Goal: Communication & Community: Share content

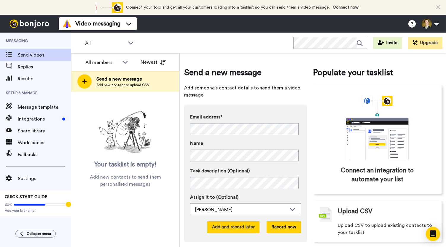
click at [225, 228] on button "Add and record later" at bounding box center [233, 228] width 52 height 12
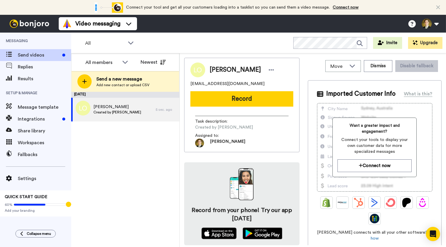
click at [241, 101] on button "Record" at bounding box center [241, 98] width 103 height 15
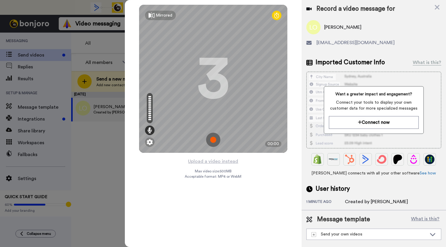
click at [212, 141] on img at bounding box center [213, 140] width 14 height 14
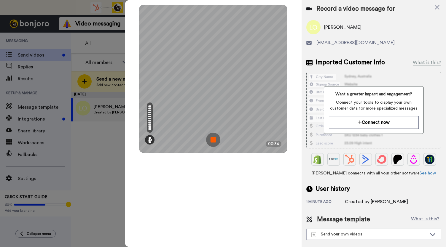
click at [214, 141] on img at bounding box center [213, 140] width 14 height 14
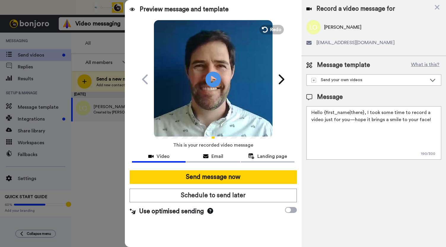
click at [219, 81] on icon at bounding box center [214, 79] width 16 height 16
click at [275, 28] on span "Redo" at bounding box center [276, 30] width 12 height 8
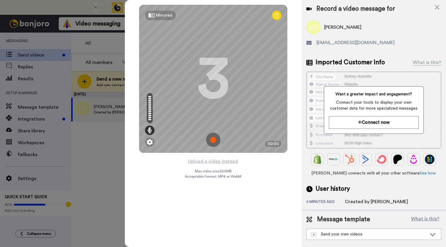
click at [213, 139] on img at bounding box center [213, 140] width 14 height 14
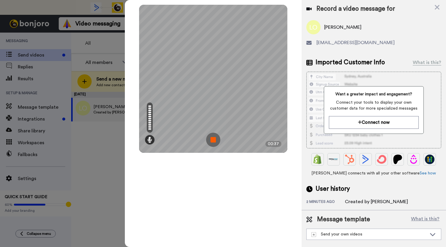
click at [213, 139] on img at bounding box center [213, 140] width 14 height 14
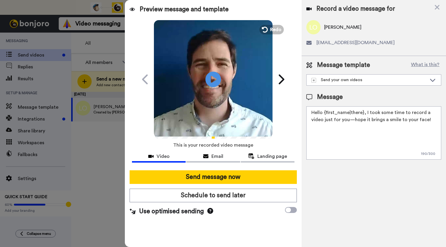
click at [214, 77] on icon "Play/Pause" at bounding box center [214, 79] width 16 height 28
click at [206, 157] on icon at bounding box center [205, 156] width 5 height 5
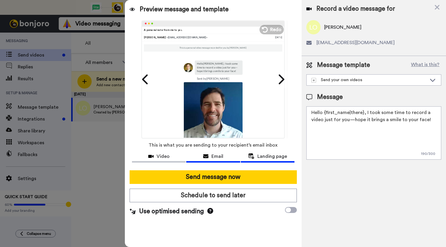
click at [267, 160] on span "Landing page" at bounding box center [272, 156] width 30 height 7
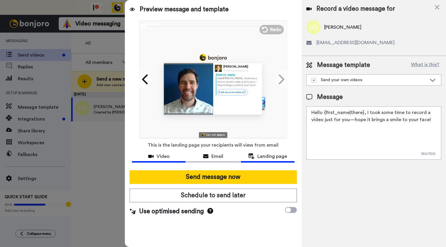
click at [148, 156] on div "Video" at bounding box center [159, 156] width 54 height 7
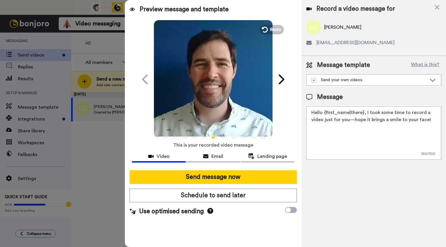
click at [209, 82] on icon at bounding box center [214, 79] width 16 height 16
click at [215, 79] on icon "Play/Pause" at bounding box center [214, 79] width 16 height 28
click at [218, 155] on span "Email" at bounding box center [217, 156] width 12 height 7
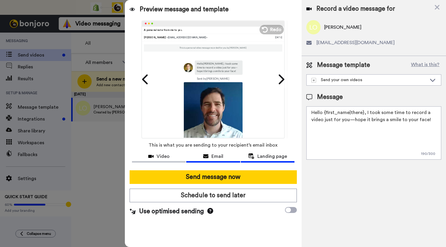
click at [262, 158] on span "Landing page" at bounding box center [272, 156] width 30 height 7
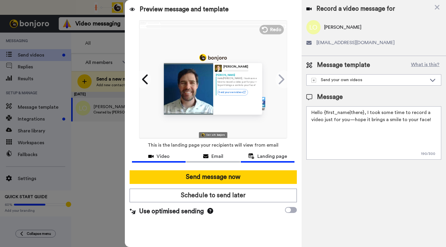
click at [166, 156] on span "Video" at bounding box center [163, 156] width 13 height 7
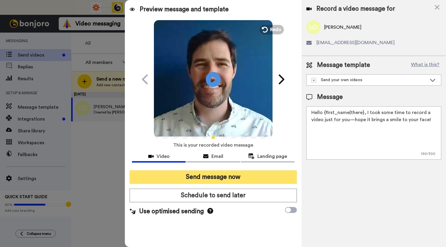
click at [191, 176] on button "Send message now" at bounding box center [213, 178] width 167 height 14
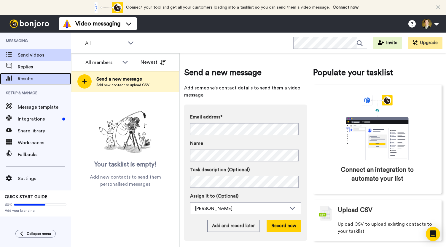
click at [28, 78] on span "Results" at bounding box center [44, 78] width 53 height 7
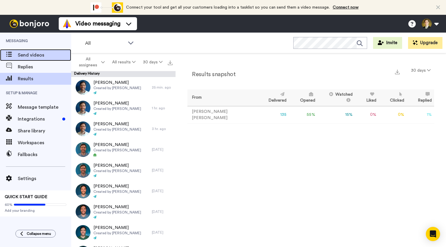
click at [22, 53] on span "Send videos" at bounding box center [44, 55] width 53 height 7
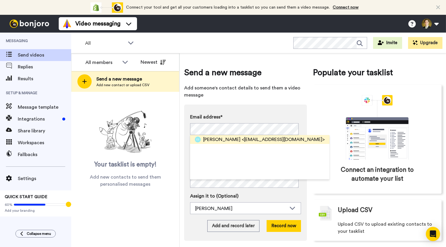
click at [215, 138] on span "Enriqueta Sunga" at bounding box center [221, 139] width 37 height 7
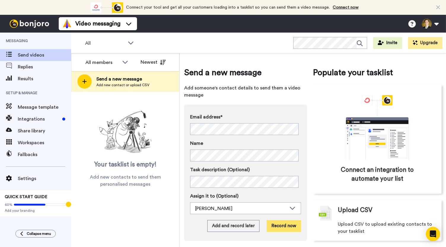
click at [275, 226] on button "Record now" at bounding box center [284, 226] width 34 height 12
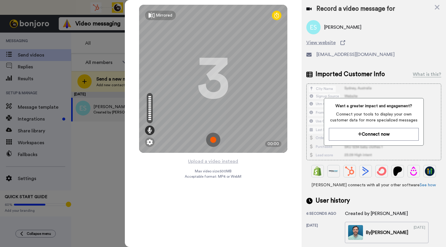
click at [216, 139] on img at bounding box center [213, 140] width 14 height 14
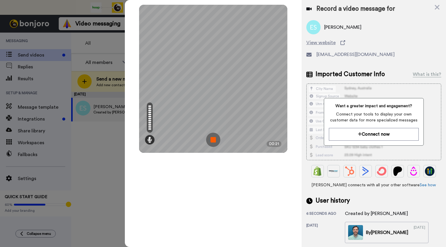
click at [215, 139] on img at bounding box center [213, 140] width 14 height 14
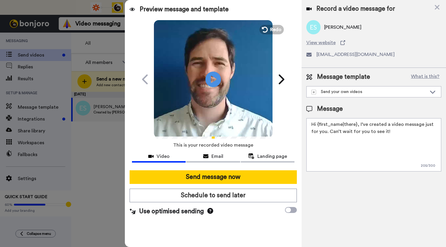
click at [213, 82] on icon "Play/Pause" at bounding box center [214, 79] width 16 height 28
click at [205, 156] on icon at bounding box center [205, 156] width 5 height 5
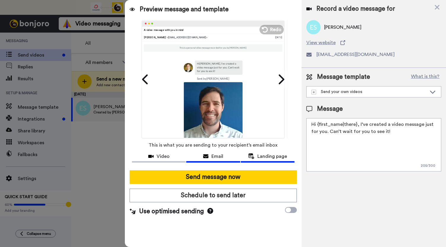
click at [259, 155] on span "Landing page" at bounding box center [272, 156] width 30 height 7
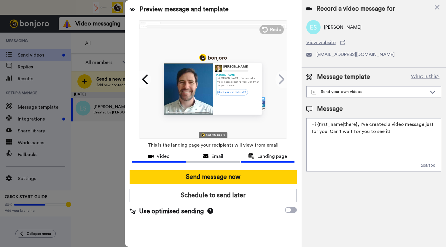
click at [168, 156] on span "Video" at bounding box center [163, 156] width 13 height 7
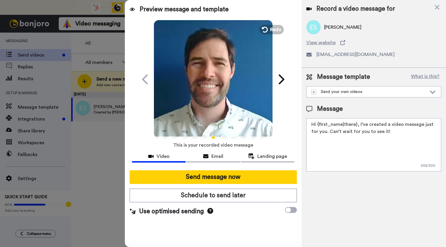
click at [217, 89] on icon "Play/Pause" at bounding box center [214, 79] width 16 height 28
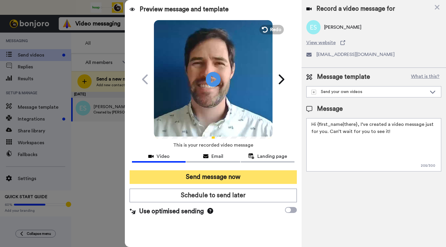
click at [206, 176] on button "Send message now" at bounding box center [213, 178] width 167 height 14
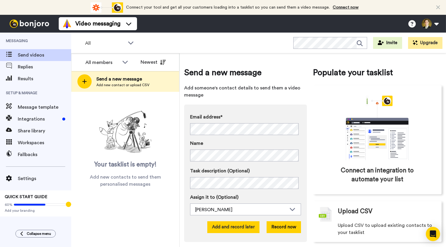
click at [224, 227] on button "Add and record later" at bounding box center [233, 228] width 52 height 12
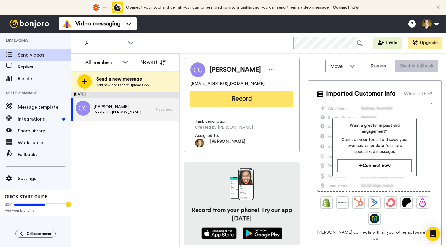
click at [221, 97] on button "Record" at bounding box center [241, 98] width 103 height 15
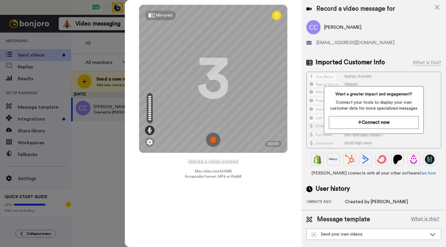
click at [216, 141] on img at bounding box center [213, 140] width 14 height 14
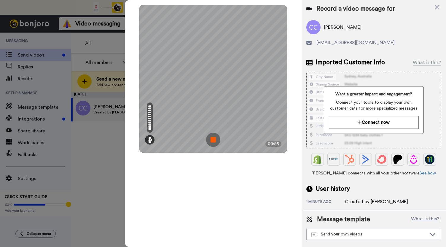
click at [216, 141] on img at bounding box center [213, 140] width 14 height 14
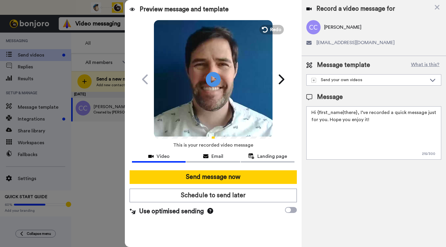
drag, startPoint x: 215, startPoint y: 80, endPoint x: 212, endPoint y: 96, distance: 16.3
click at [215, 80] on icon "Play/Pause" at bounding box center [213, 79] width 15 height 27
click at [206, 155] on icon at bounding box center [205, 156] width 5 height 5
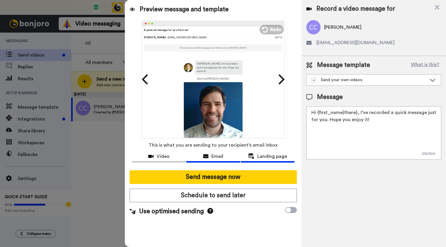
click at [272, 159] on span "Landing page" at bounding box center [272, 156] width 30 height 7
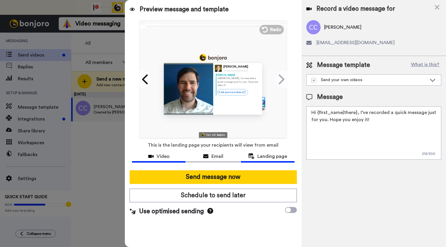
click at [162, 154] on span "Video" at bounding box center [163, 156] width 13 height 7
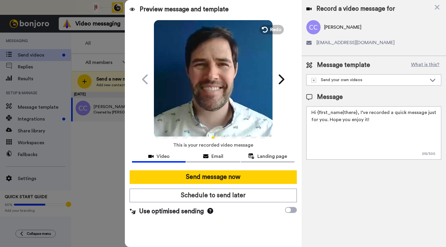
click at [192, 98] on video at bounding box center [213, 78] width 119 height 119
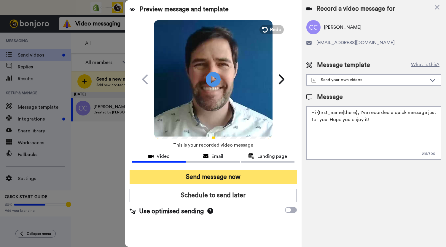
click at [192, 174] on button "Send message now" at bounding box center [213, 178] width 167 height 14
